Goal: Navigation & Orientation: Go to known website

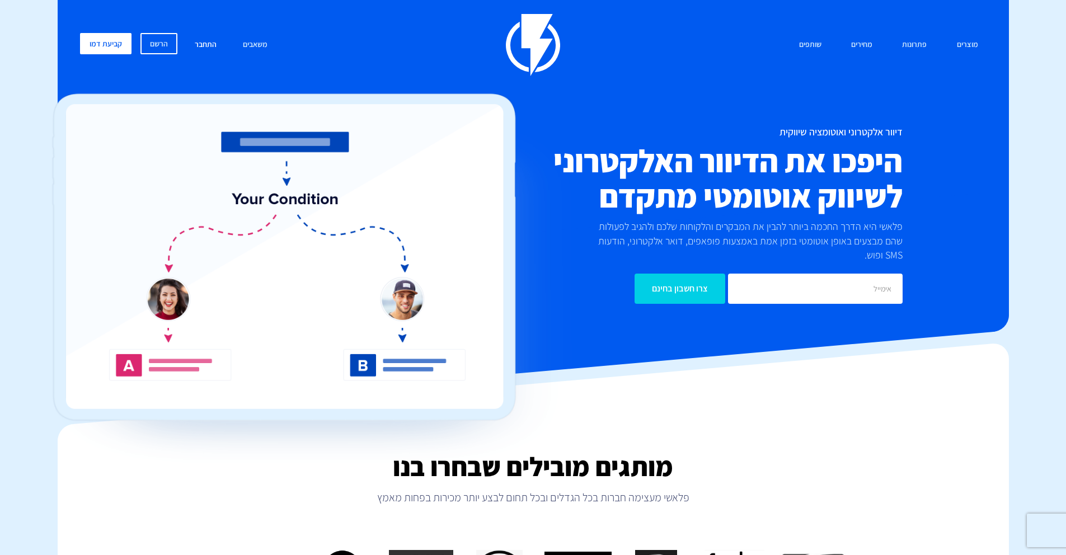
click at [201, 47] on link "התחבר" at bounding box center [205, 45] width 39 height 24
